Goal: Task Accomplishment & Management: Use online tool/utility

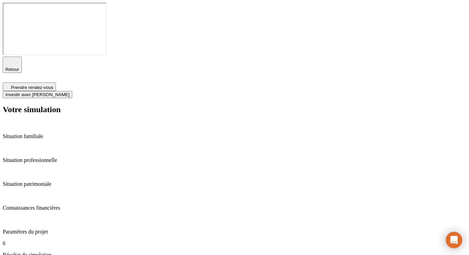
click at [44, 229] on p "Paramètres du projet" at bounding box center [234, 232] width 463 height 6
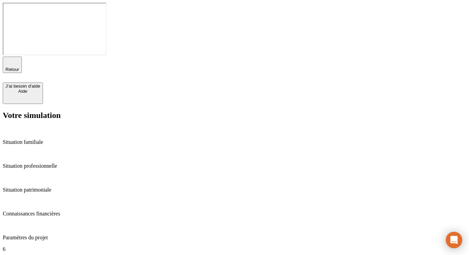
type input "70"
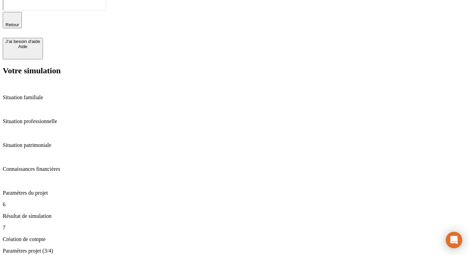
scroll to position [36, 0]
